Goal: Task Accomplishment & Management: Complete application form

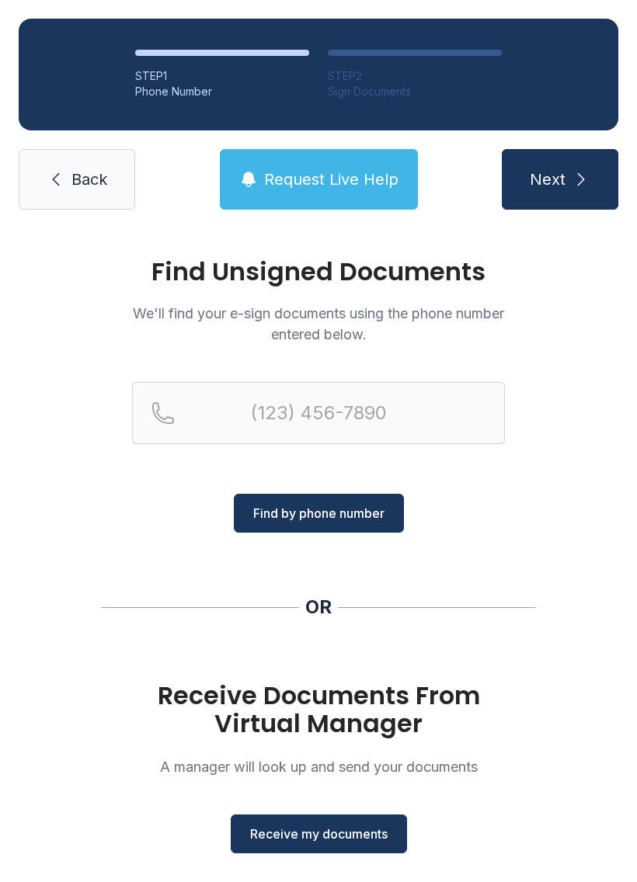
click at [328, 835] on span "Receive my documents" at bounding box center [318, 833] width 137 height 19
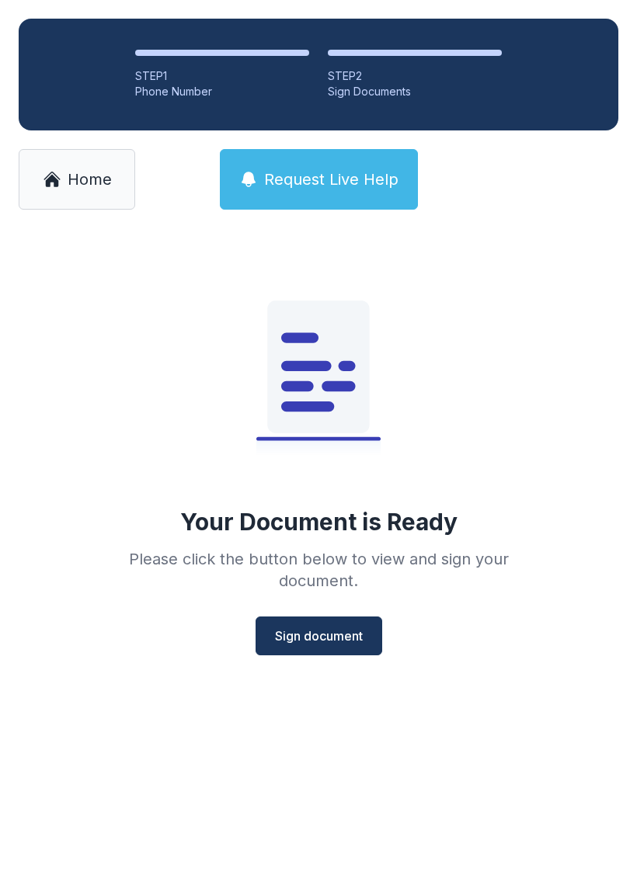
click at [329, 632] on span "Sign document" at bounding box center [319, 635] width 88 height 19
click at [84, 171] on span "Home" at bounding box center [90, 179] width 44 height 22
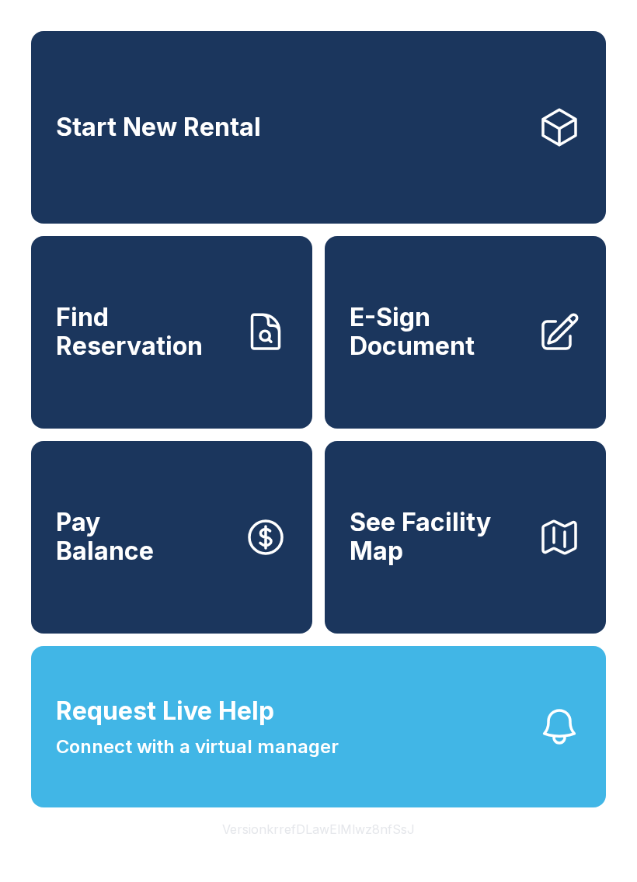
click at [403, 360] on span "E-Sign Document" at bounding box center [436, 332] width 175 height 57
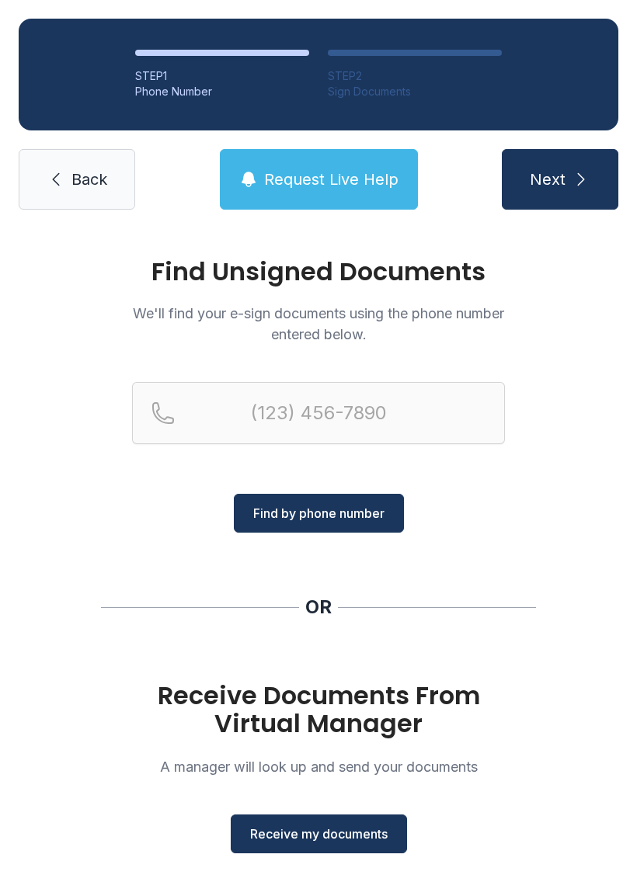
click at [307, 843] on button "Receive my documents" at bounding box center [319, 833] width 176 height 39
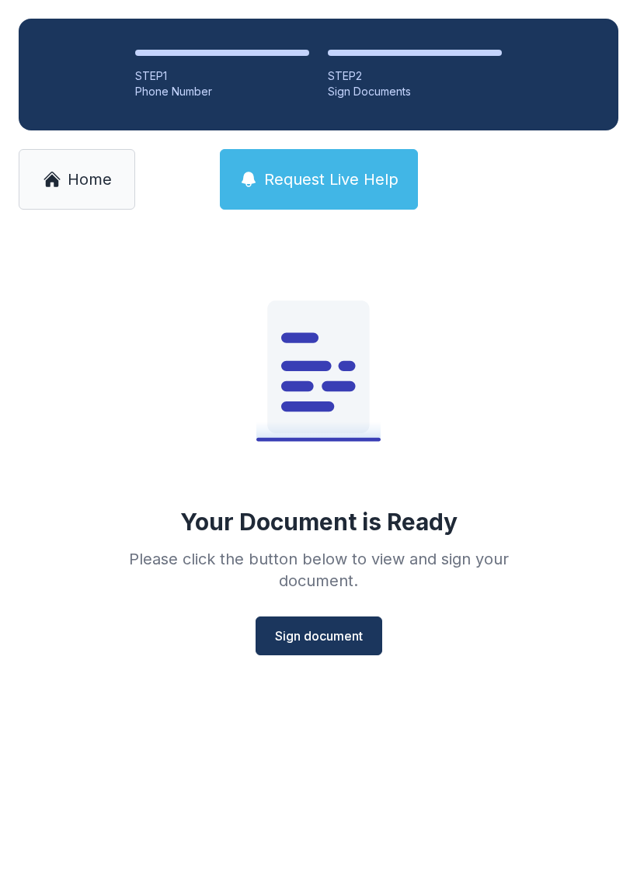
click at [329, 628] on span "Sign document" at bounding box center [319, 635] width 88 height 19
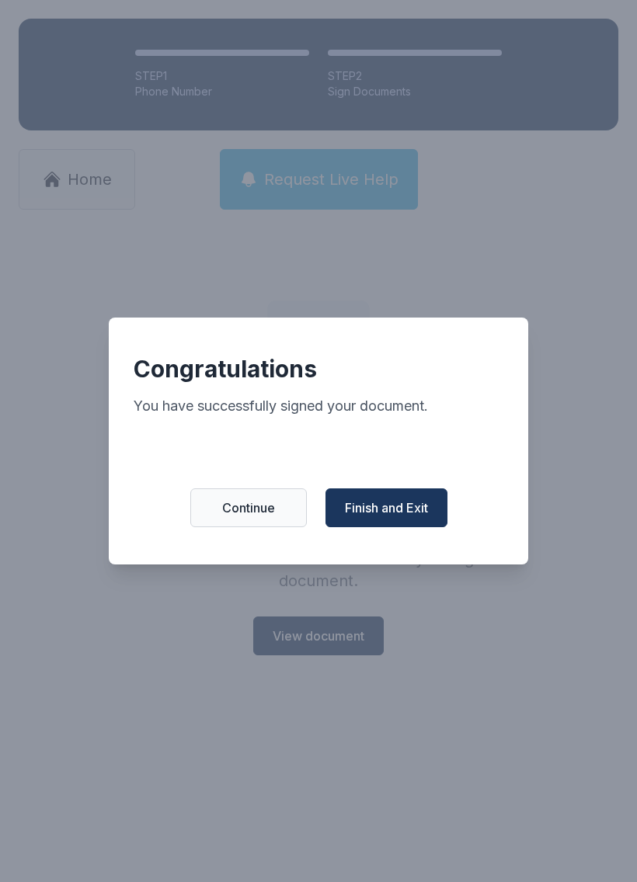
click at [393, 515] on span "Finish and Exit" at bounding box center [386, 507] width 83 height 19
